Goal: Contribute content: Add original content to the website for others to see

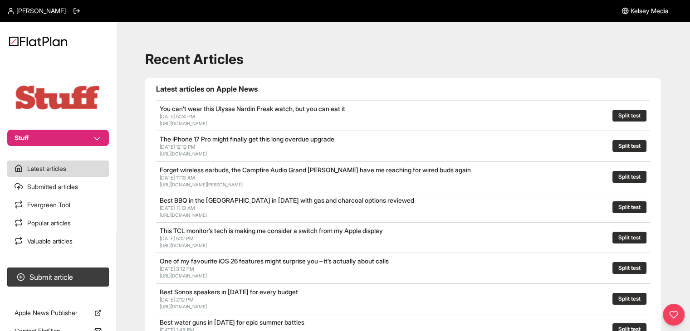
click at [87, 267] on section "Submit article" at bounding box center [58, 277] width 116 height 26
click at [87, 276] on button "Submit article" at bounding box center [58, 277] width 102 height 19
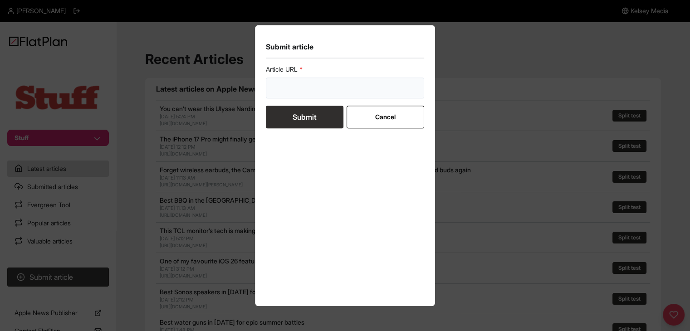
click at [287, 91] on input "url" at bounding box center [345, 88] width 159 height 21
paste input "https://www.stuff.tv/features/the-best-apple-products-of-the-steve-jobs-era/"
type input "https://www.stuff.tv/features/the-best-apple-products-of-the-steve-jobs-era/"
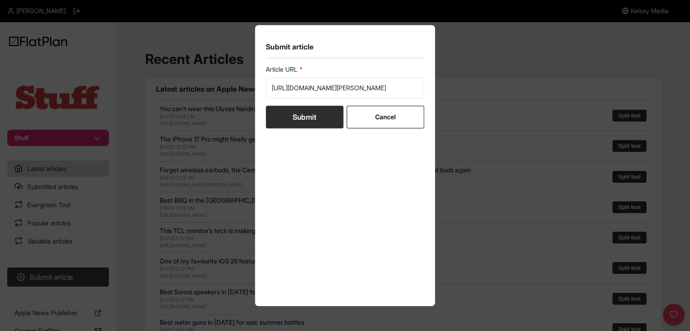
click at [289, 116] on button "Submit" at bounding box center [305, 117] width 78 height 23
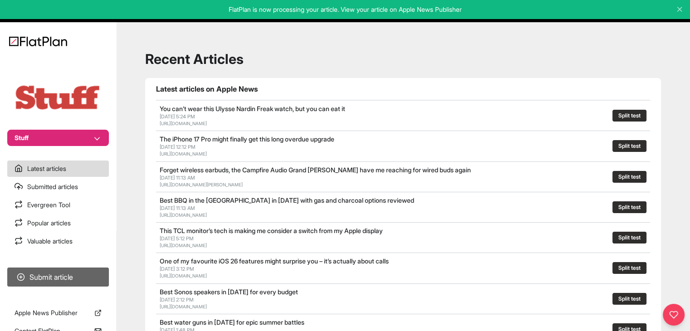
click at [42, 268] on button "Submit article" at bounding box center [58, 277] width 102 height 19
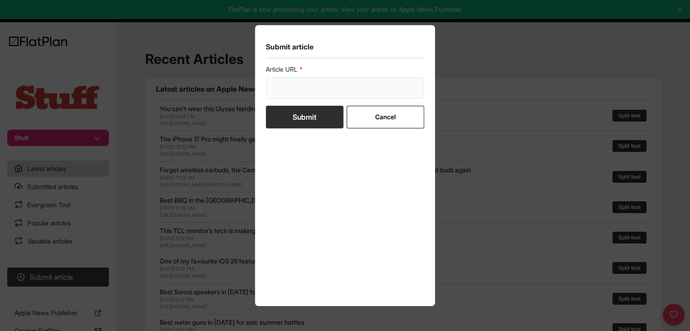
click at [340, 80] on input "url" at bounding box center [345, 88] width 159 height 21
paste input "https://www.stuff.tv/features/the-skoda-elroq-is-a-super-sensible-ev-heres-why-…"
type input "https://www.stuff.tv/features/the-skoda-elroq-is-a-super-sensible-ev-heres-why-…"
click at [327, 115] on button "Submit" at bounding box center [305, 117] width 78 height 23
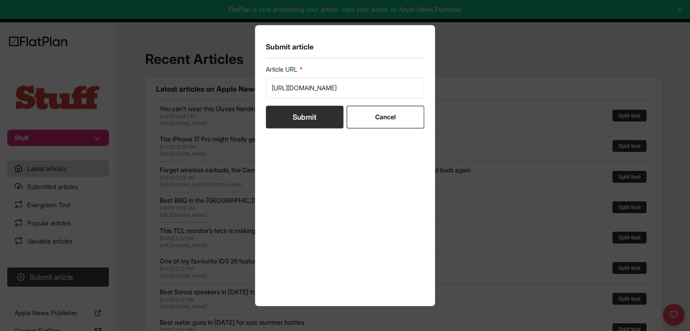
scroll to position [0, 0]
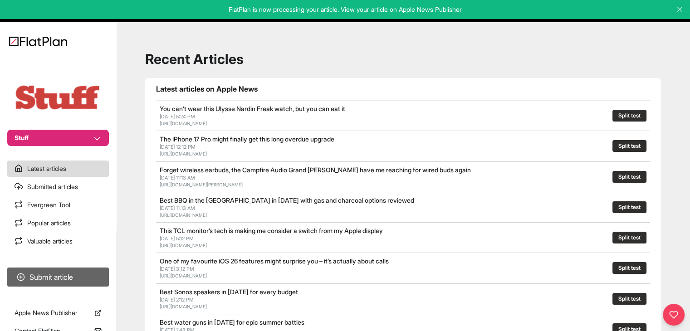
click at [102, 269] on button "Submit article" at bounding box center [58, 277] width 102 height 19
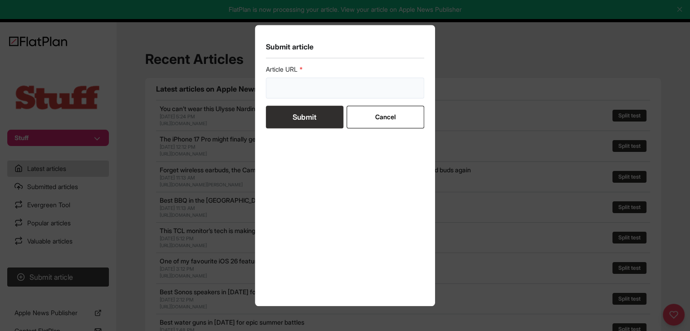
click at [301, 93] on input "url" at bounding box center [345, 88] width 159 height 21
paste input "https://www.stuff.tv/features/best-upcoming-movies/"
type input "https://www.stuff.tv/features/best-upcoming-movies/"
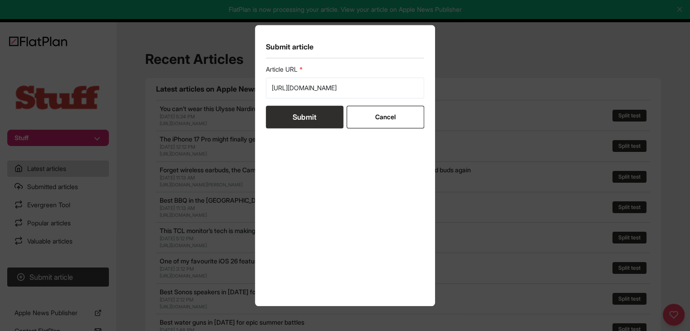
click at [302, 116] on button "Submit" at bounding box center [305, 117] width 78 height 23
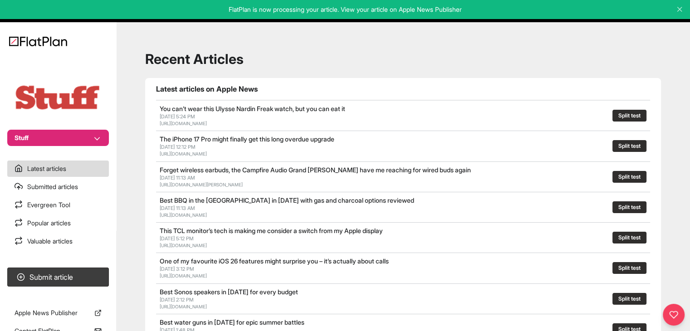
click at [76, 130] on button "Stuff" at bounding box center [58, 138] width 102 height 16
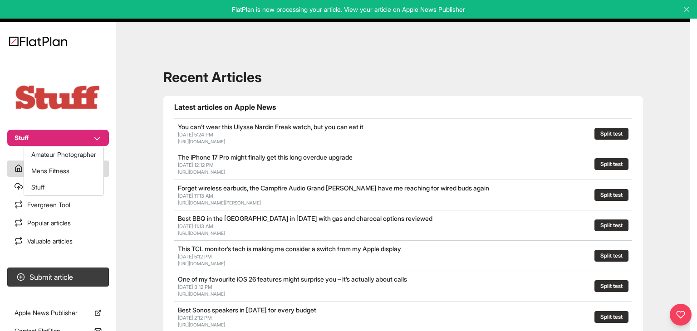
click at [72, 145] on button "Stuff" at bounding box center [58, 138] width 102 height 16
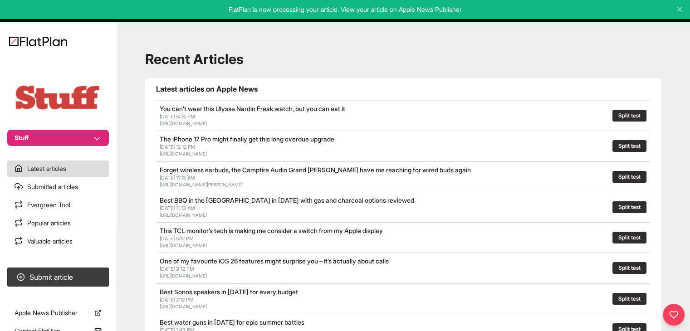
click at [71, 135] on button "Stuff" at bounding box center [58, 138] width 102 height 16
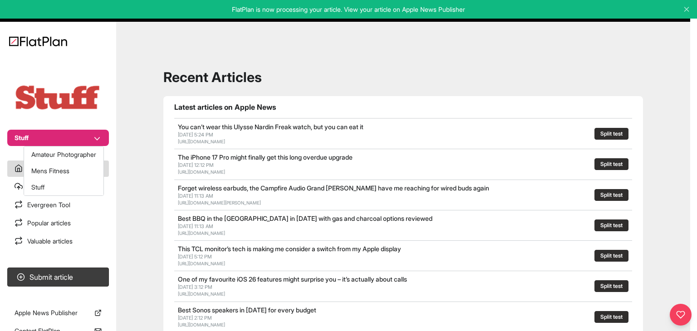
click at [72, 147] on button "Amateur Photographer" at bounding box center [63, 155] width 79 height 16
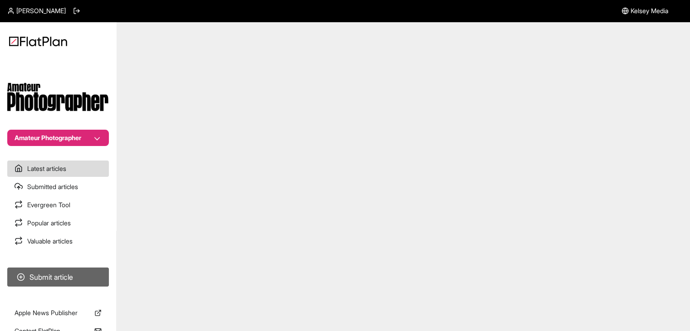
click at [73, 277] on button "Submit article" at bounding box center [58, 277] width 102 height 19
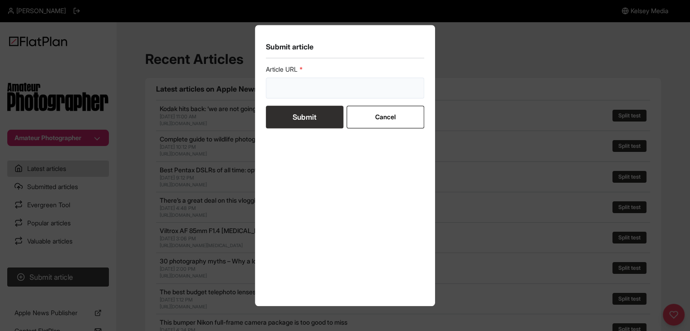
click at [303, 94] on input "url" at bounding box center [345, 88] width 159 height 21
paste input "[URL][DOMAIN_NAME]"
type input "[URL][DOMAIN_NAME]"
click at [305, 121] on button "Submit" at bounding box center [305, 117] width 78 height 23
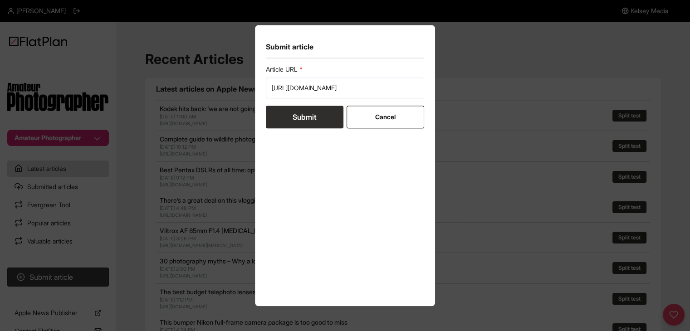
scroll to position [0, 0]
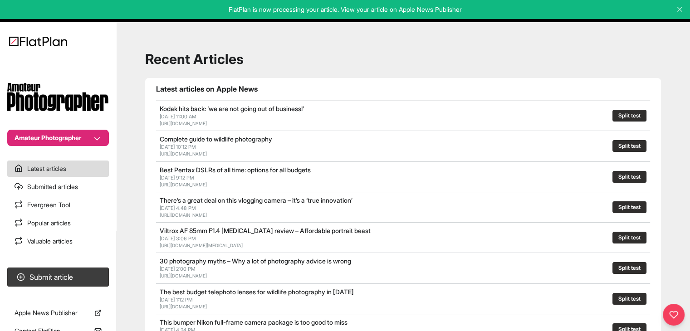
click at [53, 140] on button "Amateur Photographer" at bounding box center [58, 138] width 102 height 16
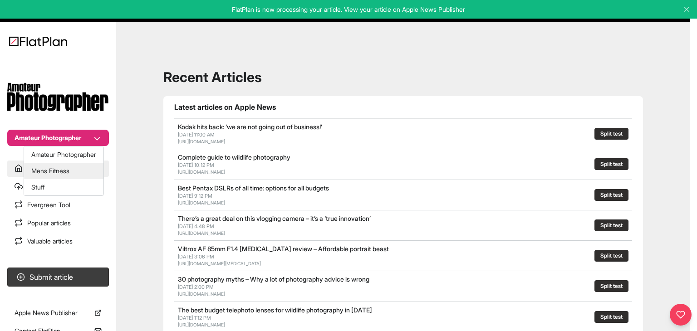
click at [64, 166] on button "Mens Fitness" at bounding box center [63, 171] width 79 height 16
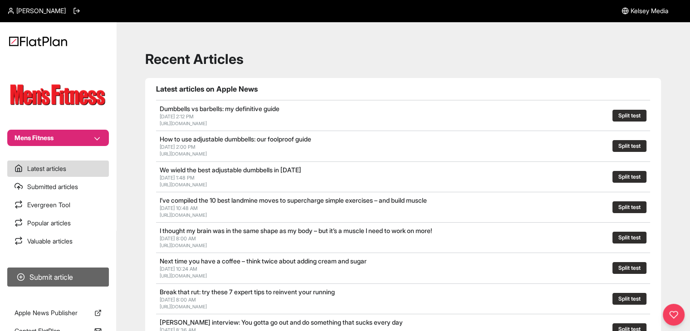
click at [64, 285] on button "Submit article" at bounding box center [58, 277] width 102 height 19
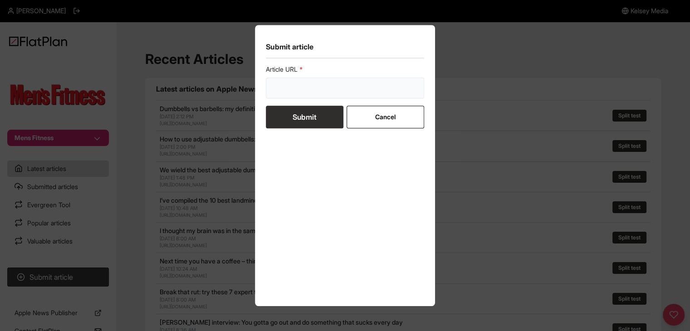
click at [293, 93] on input "url" at bounding box center [345, 88] width 159 height 21
paste input "[URL][DOMAIN_NAME]"
type input "https://mensfitness.co.uk/review/best-running-shorts/"
click at [296, 122] on button "Submit" at bounding box center [305, 117] width 78 height 23
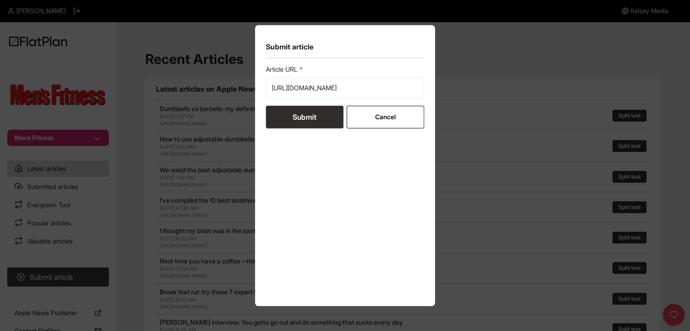
scroll to position [0, 0]
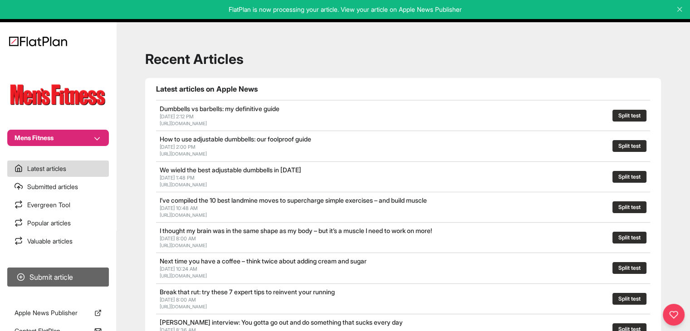
click at [68, 276] on button "Submit article" at bounding box center [58, 277] width 102 height 19
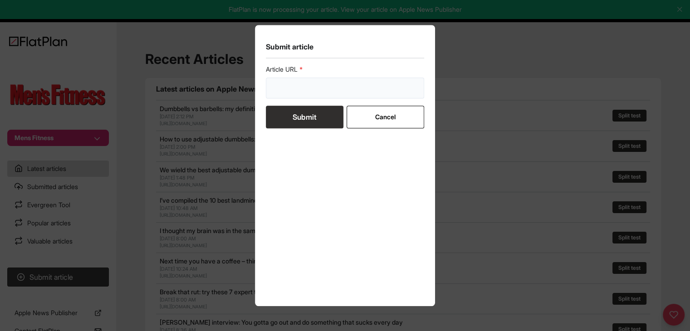
click at [294, 84] on input "url" at bounding box center [345, 88] width 159 height 21
paste input "https://mensfitness.co.uk/workouts/tight-wrists/"
type input "https://mensfitness.co.uk/workouts/tight-wrists/"
click at [297, 118] on button "Submit" at bounding box center [305, 117] width 78 height 23
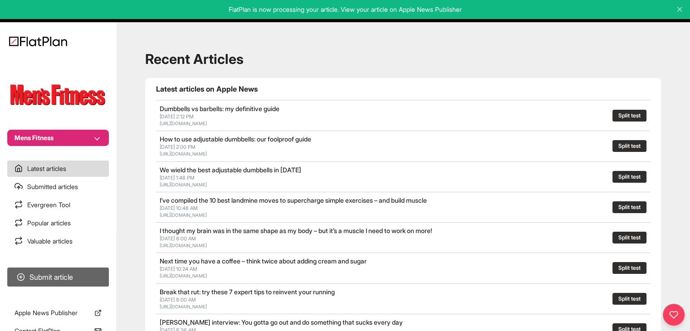
click at [103, 275] on button "Submit article" at bounding box center [58, 277] width 102 height 19
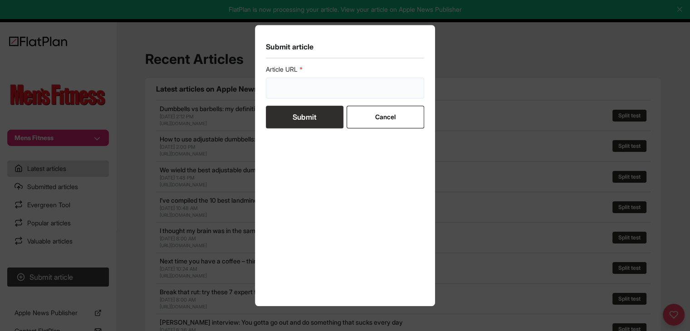
drag, startPoint x: 286, startPoint y: 90, endPoint x: 289, endPoint y: 102, distance: 12.5
click at [286, 89] on input "url" at bounding box center [345, 88] width 159 height 21
paste input "https://mensfitness.co.uk/health/nutrition/black-coffee-longer-life/"
type input "https://mensfitness.co.uk/health/nutrition/black-coffee-longer-life/"
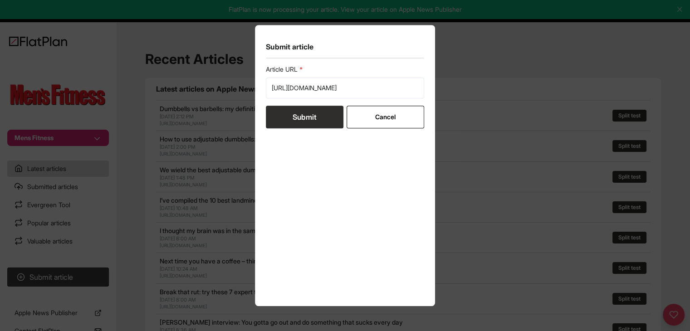
click at [293, 122] on button "Submit" at bounding box center [305, 117] width 78 height 23
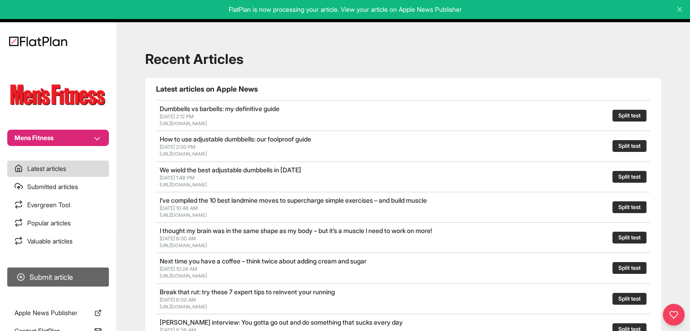
click at [87, 272] on button "Submit article" at bounding box center [58, 277] width 102 height 19
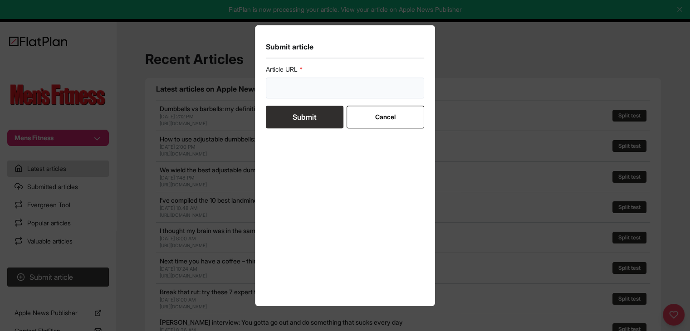
click at [292, 86] on input "url" at bounding box center [345, 88] width 159 height 21
paste input "https://mensfitness.co.uk/features/how-do-e-bikes-work/"
type input "https://mensfitness.co.uk/features/how-do-e-bikes-work/"
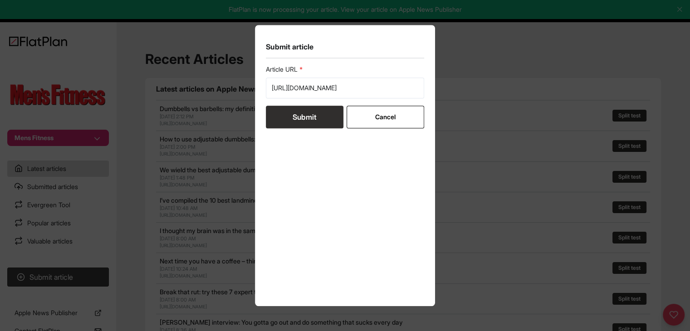
click at [299, 120] on button "Submit" at bounding box center [305, 117] width 78 height 23
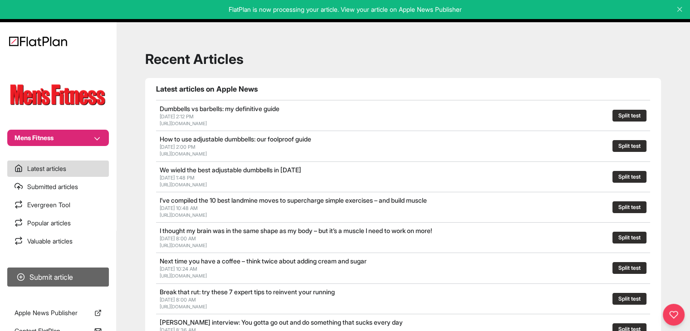
click at [85, 271] on button "Submit article" at bounding box center [58, 277] width 102 height 19
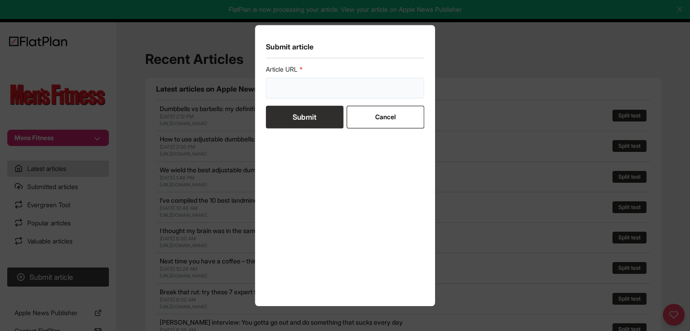
click at [274, 97] on input "url" at bounding box center [345, 88] width 159 height 21
paste input "https://mensfitness.co.uk/health/nutrition/weight-loss-plateaux/"
type input "https://mensfitness.co.uk/health/nutrition/weight-loss-plateaux/"
click at [287, 117] on button "Submit" at bounding box center [305, 117] width 78 height 23
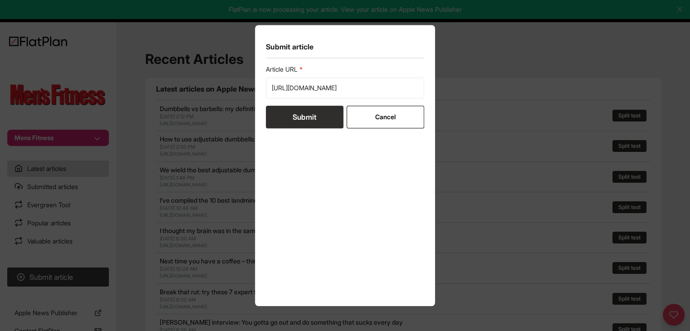
scroll to position [0, 0]
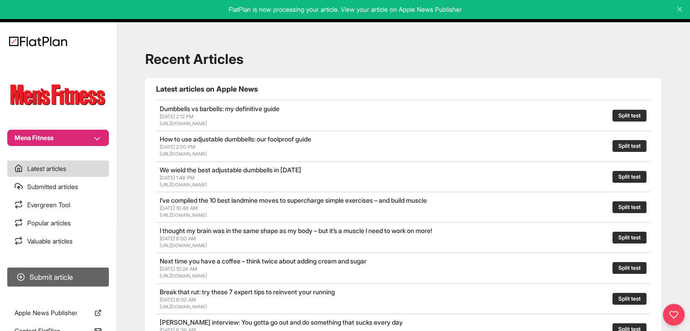
click at [87, 275] on button "Submit article" at bounding box center [58, 277] width 102 height 19
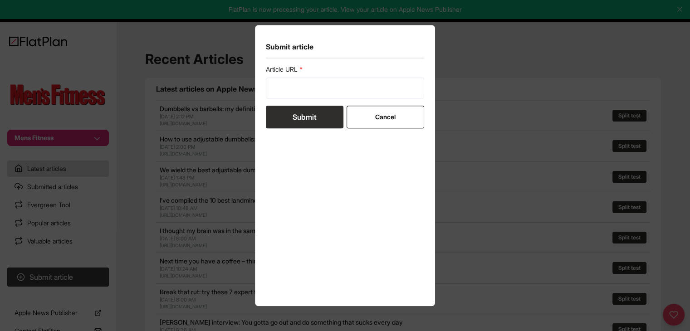
click at [277, 100] on form "Article URL Submit Cancel" at bounding box center [345, 97] width 159 height 64
click at [282, 92] on input "url" at bounding box center [345, 88] width 159 height 21
paste input "https://mensfitness.co.uk/health/mental-health/hormones-to-boost-happiness/"
type input "https://mensfitness.co.uk/health/mental-health/hormones-to-boost-happiness/"
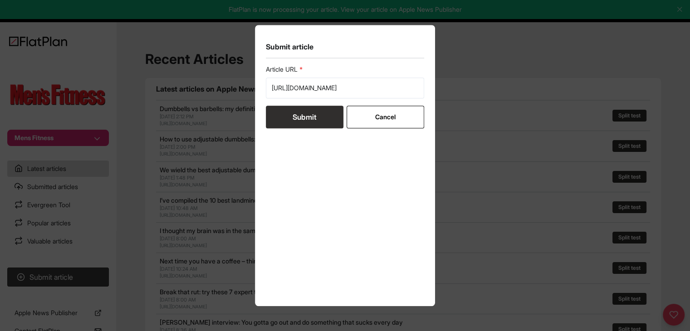
click at [287, 125] on button "Submit" at bounding box center [305, 117] width 78 height 23
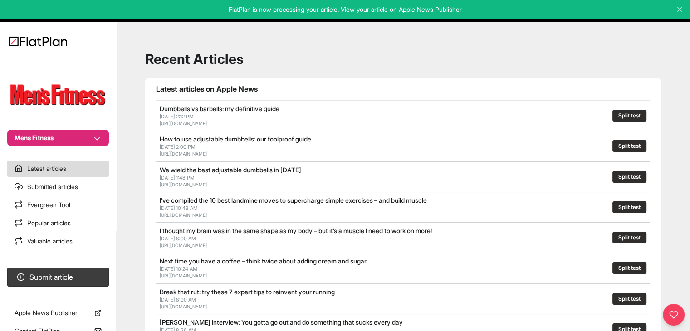
click at [82, 265] on section "Submit article" at bounding box center [58, 277] width 116 height 26
click at [88, 270] on button "Submit article" at bounding box center [58, 277] width 102 height 19
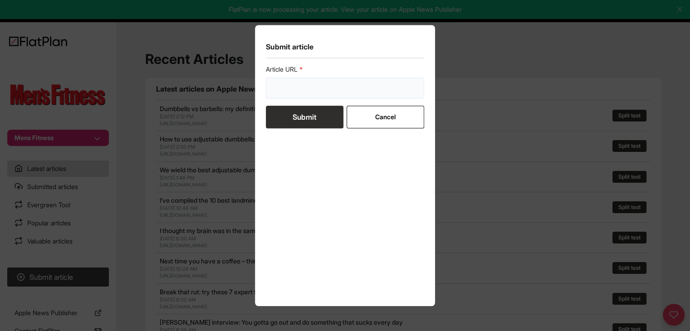
click at [275, 95] on input "url" at bounding box center [345, 88] width 159 height 21
paste input "https://mensfitness.co.uk/workouts/learn-to-engage-abs-pilates-routine/"
type input "https://mensfitness.co.uk/workouts/learn-to-engage-abs-pilates-routine/"
click at [283, 114] on button "Submit" at bounding box center [305, 117] width 78 height 23
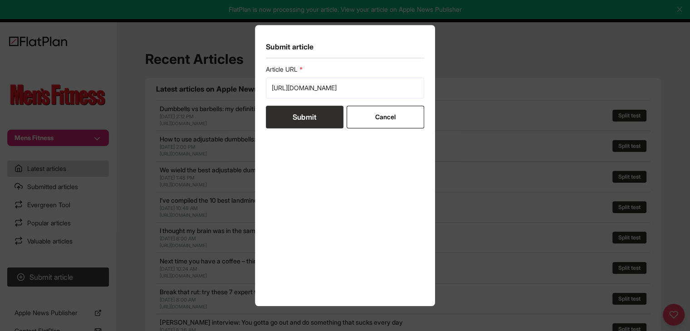
scroll to position [0, 0]
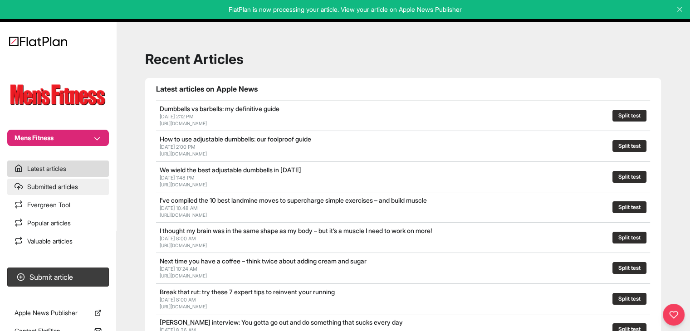
click at [52, 188] on link "Submitted articles" at bounding box center [58, 187] width 102 height 16
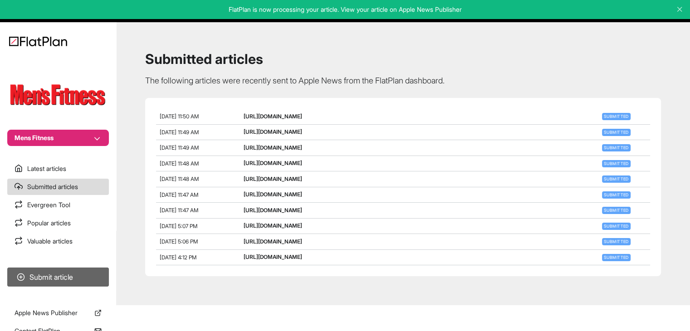
click at [88, 282] on button "Submit article" at bounding box center [58, 277] width 102 height 19
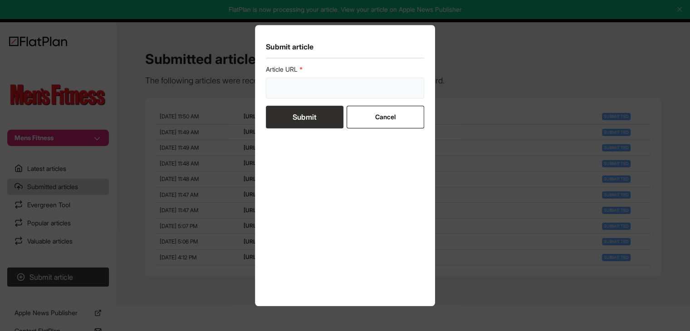
click at [281, 94] on input "url" at bounding box center [345, 88] width 159 height 21
paste input "https://mensfitness.co.uk/news/best-places-for-uk-gym-goers/"
type input "https://mensfitness.co.uk/news/best-places-for-uk-gym-goers/"
click at [292, 111] on button "Submit" at bounding box center [305, 117] width 78 height 23
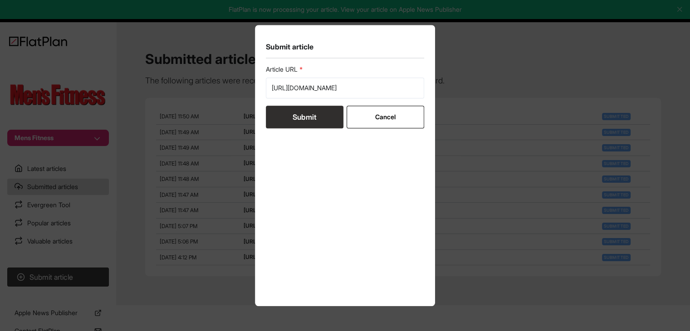
scroll to position [0, 0]
